Goal: Information Seeking & Learning: Learn about a topic

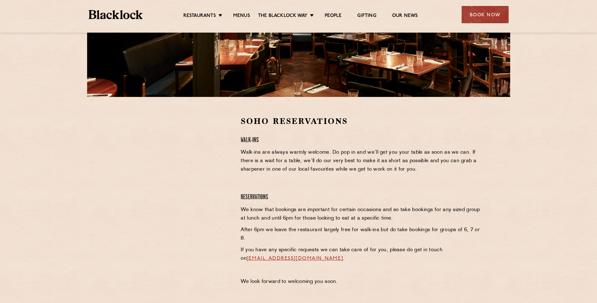
scroll to position [150, 0]
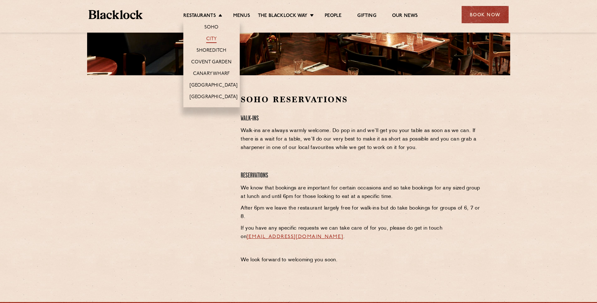
click at [211, 39] on link "City" at bounding box center [211, 39] width 11 height 7
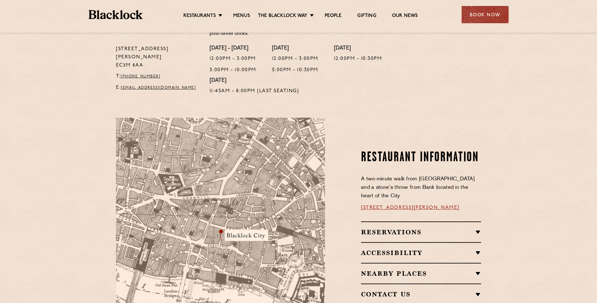
scroll to position [113, 0]
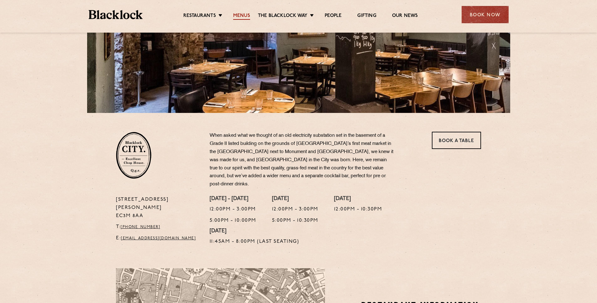
click at [248, 16] on link "Menus" at bounding box center [241, 16] width 17 height 7
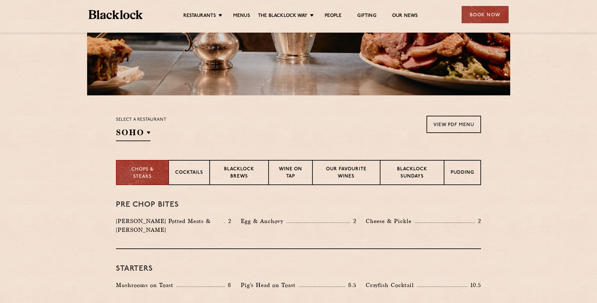
scroll to position [150, 0]
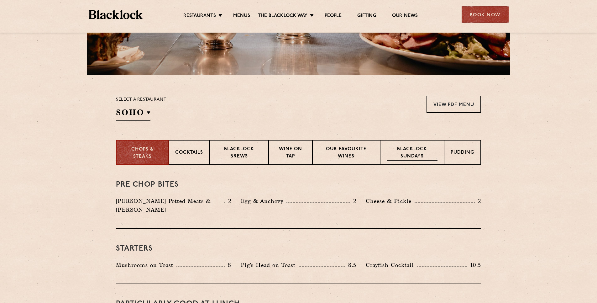
click at [412, 148] on p "Blacklock Sundays" at bounding box center [412, 153] width 51 height 15
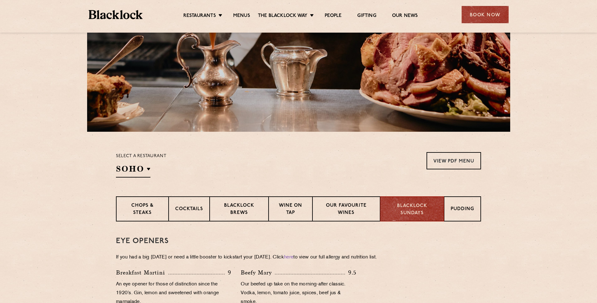
scroll to position [112, 0]
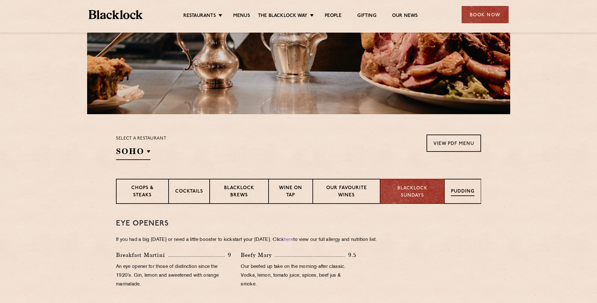
click at [469, 185] on div "Pudding" at bounding box center [463, 191] width 37 height 25
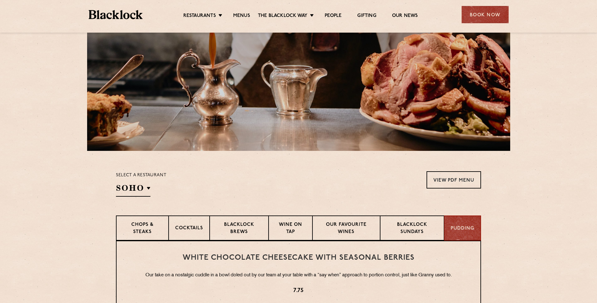
scroll to position [74, 0]
